Goal: Find specific page/section: Find specific page/section

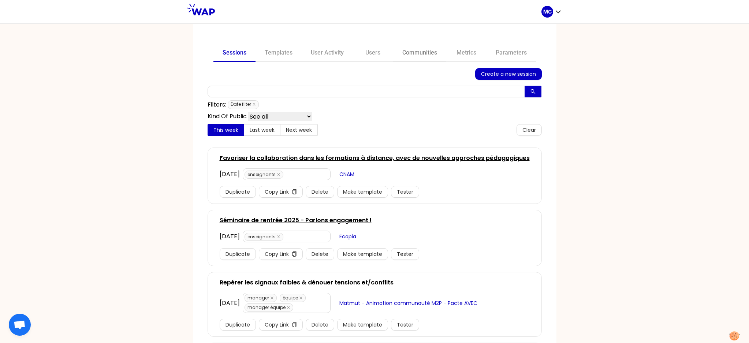
click at [422, 51] on link "Communities" at bounding box center [419, 54] width 53 height 18
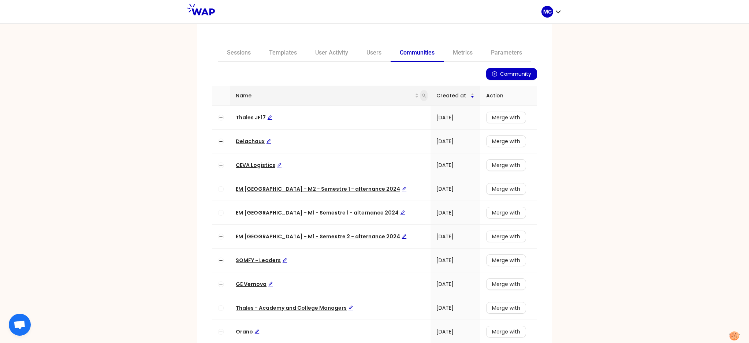
click at [420, 90] on span at bounding box center [423, 95] width 7 height 11
type input "ceva"
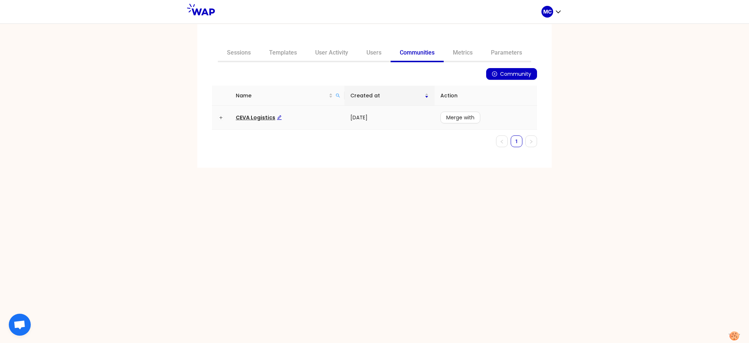
click at [254, 109] on td "CEVA Logistics" at bounding box center [287, 118] width 115 height 24
click at [250, 123] on td "CEVA Logistics" at bounding box center [287, 118] width 115 height 24
click at [252, 121] on td "CEVA Logistics" at bounding box center [287, 118] width 115 height 24
click at [258, 116] on span "CEVA Logistics" at bounding box center [259, 117] width 46 height 7
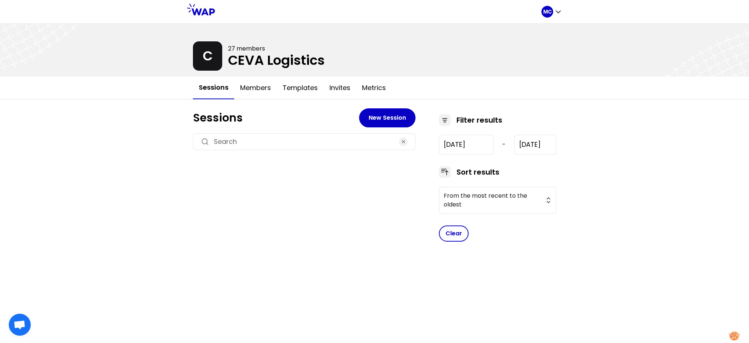
type input "[DATE]"
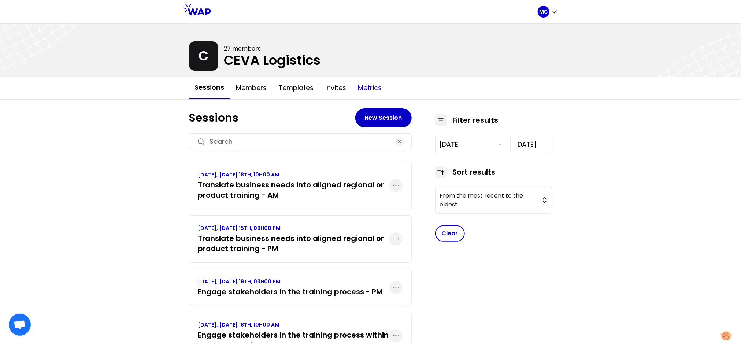
click at [363, 88] on button "Metrics" at bounding box center [370, 88] width 36 height 22
